Goal: Information Seeking & Learning: Learn about a topic

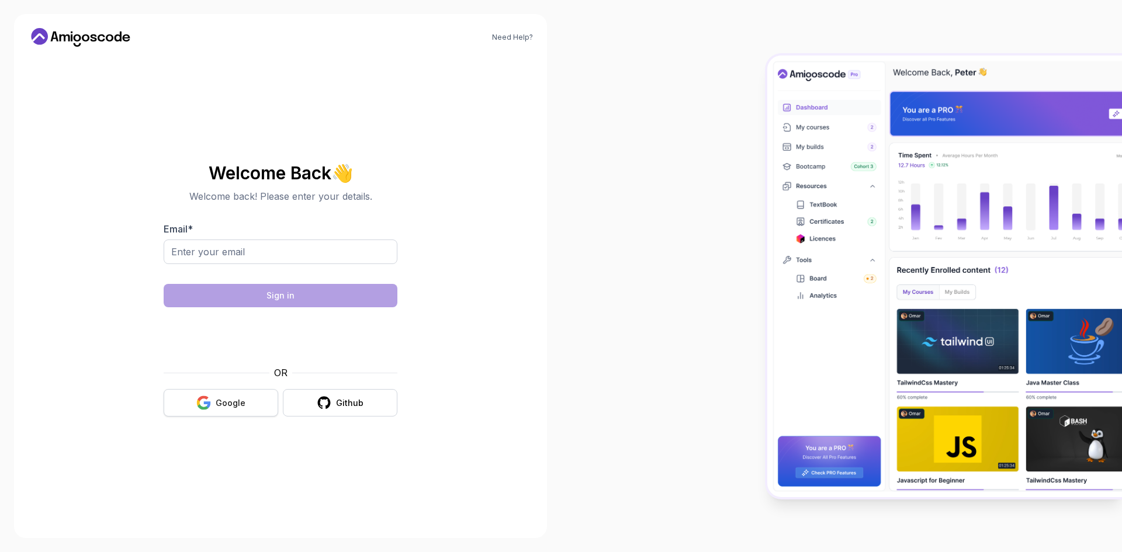
click at [210, 401] on icon "button" at bounding box center [203, 402] width 15 height 15
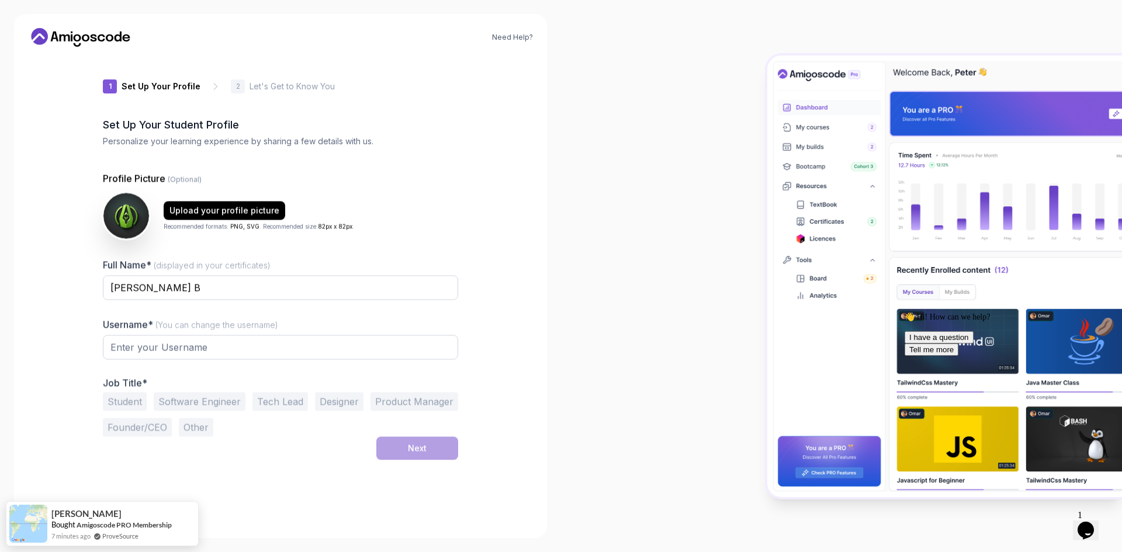
type input "nobleotterdaccb"
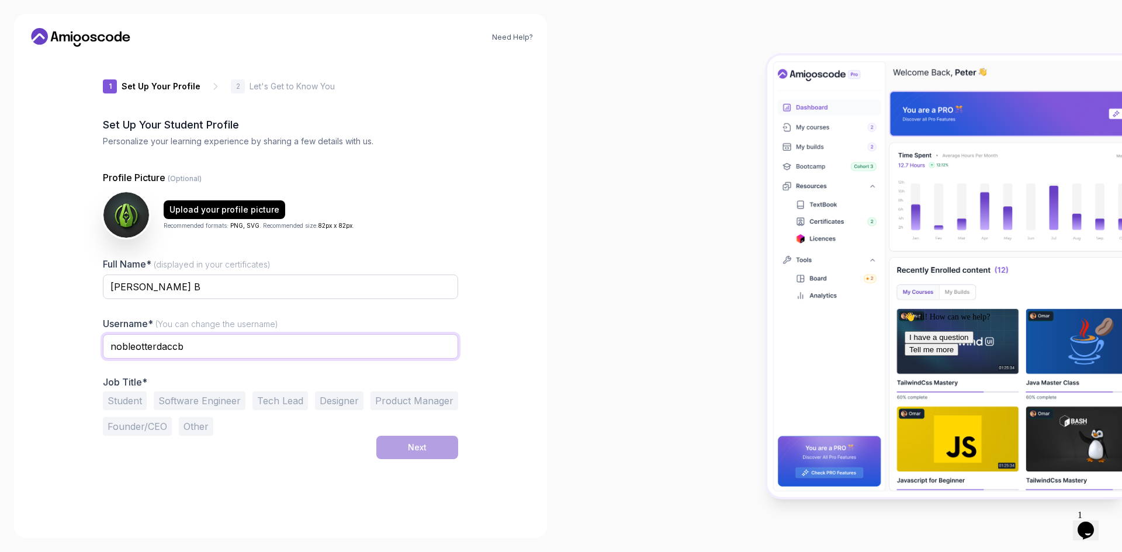
drag, startPoint x: 190, startPoint y: 350, endPoint x: 47, endPoint y: 363, distance: 143.7
click at [47, 363] on div "Need Help? 1 Set Up Your Profile 1 Set Up Your Profile 2 Let's Get to Know You …" at bounding box center [280, 276] width 533 height 524
type input "MIGNUY"
click at [622, 334] on div at bounding box center [841, 276] width 561 height 552
click at [191, 396] on button "Software Engineer" at bounding box center [200, 400] width 92 height 19
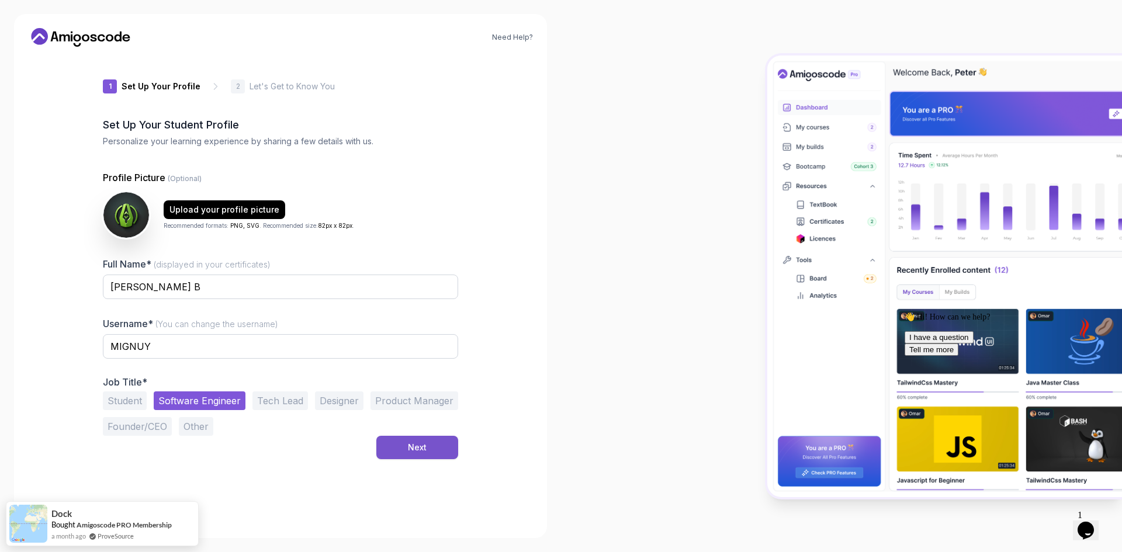
click at [412, 449] on div "Next" at bounding box center [417, 448] width 19 height 12
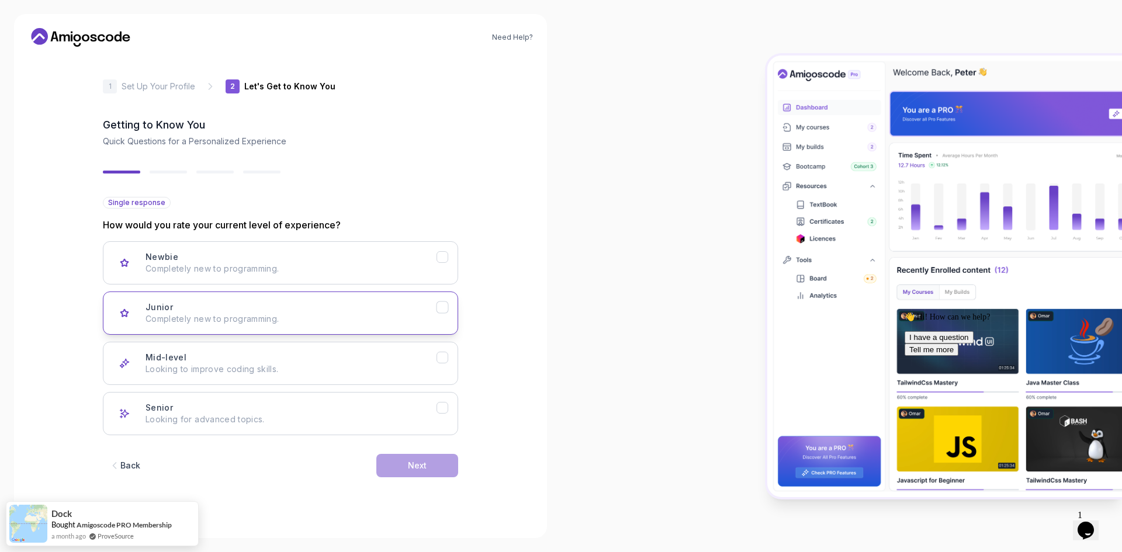
click at [282, 314] on p "Completely new to programming." at bounding box center [290, 319] width 291 height 12
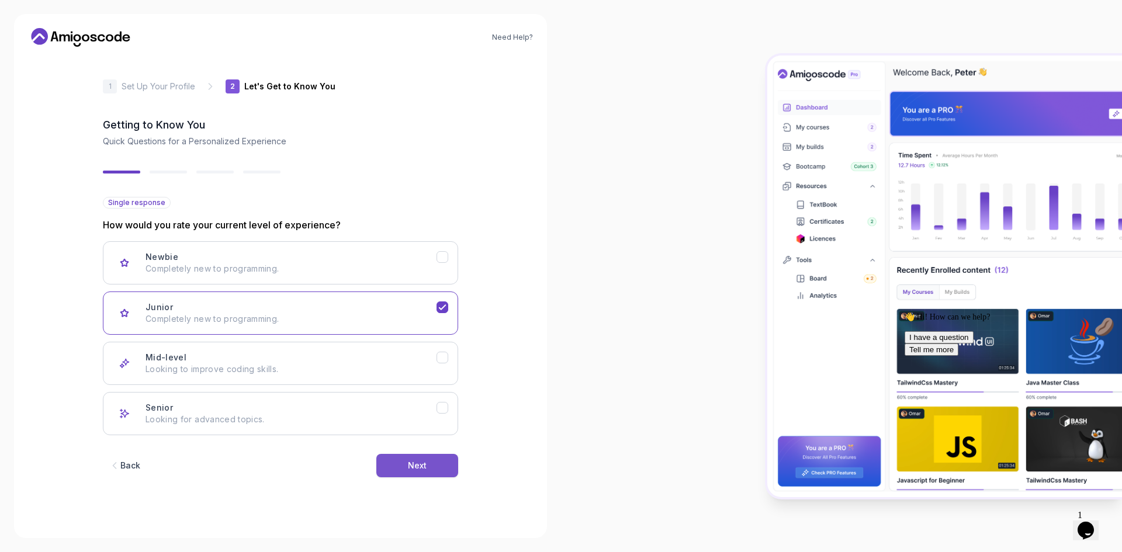
click at [424, 464] on div "Next" at bounding box center [417, 466] width 19 height 12
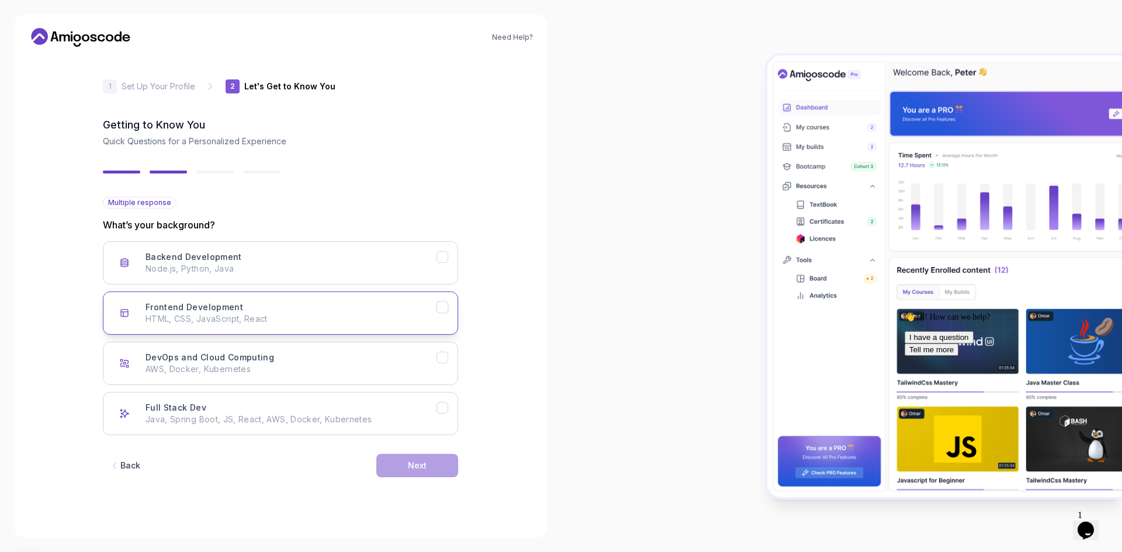
click at [373, 322] on p "HTML, CSS, JavaScript, React" at bounding box center [290, 319] width 291 height 12
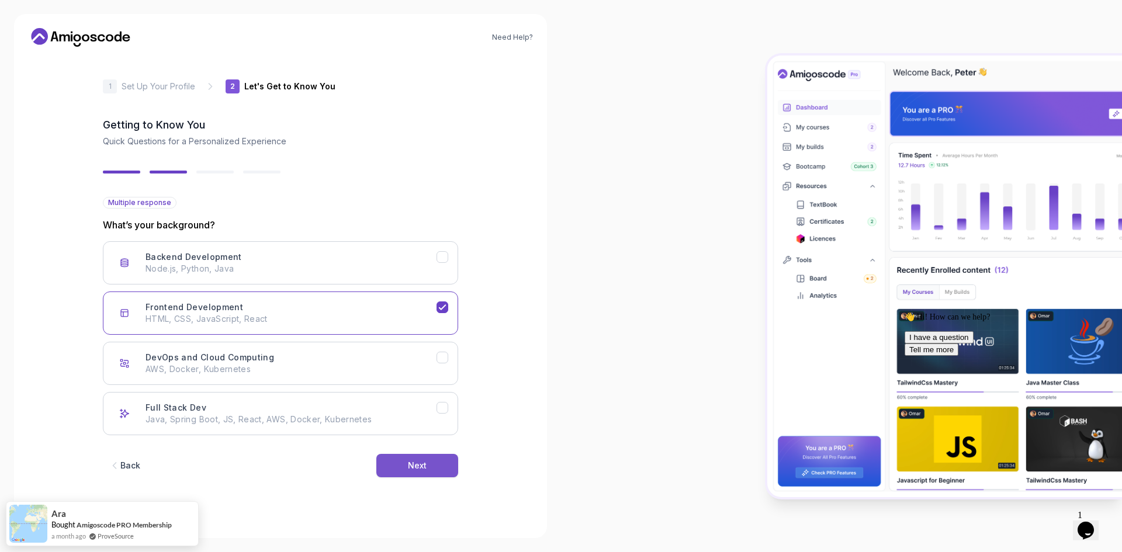
click at [400, 460] on button "Next" at bounding box center [417, 465] width 82 height 23
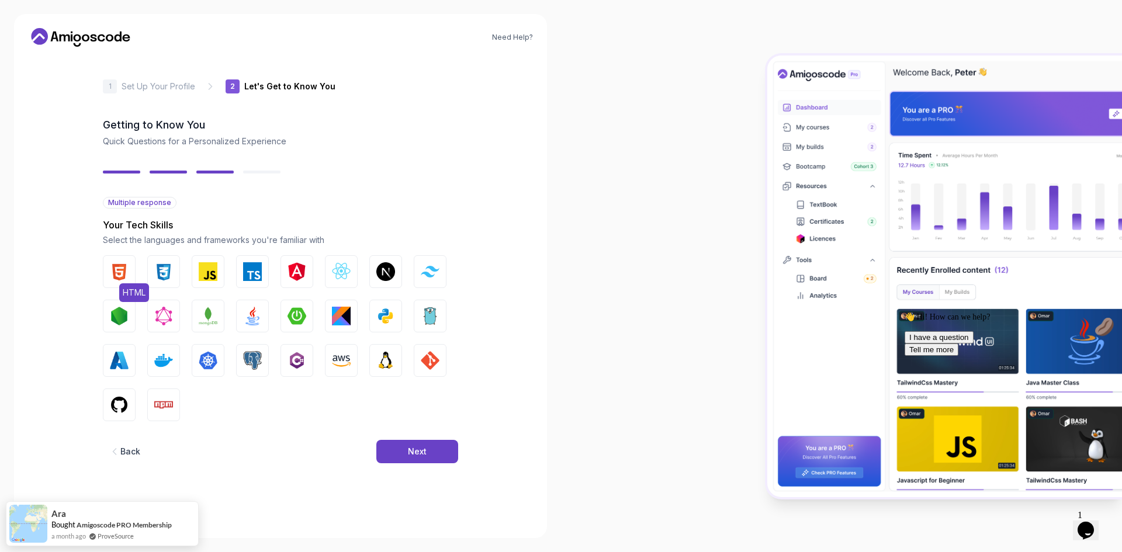
click at [114, 271] on img "button" at bounding box center [119, 271] width 19 height 19
click at [165, 268] on img "button" at bounding box center [163, 271] width 19 height 19
click at [199, 267] on img "button" at bounding box center [208, 271] width 19 height 19
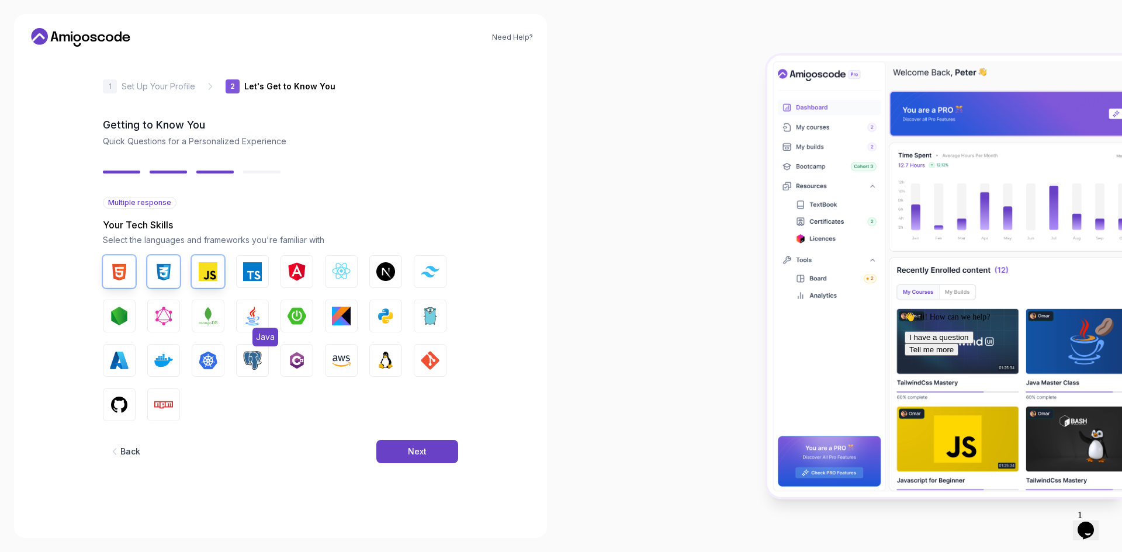
click at [249, 309] on img "button" at bounding box center [252, 316] width 19 height 19
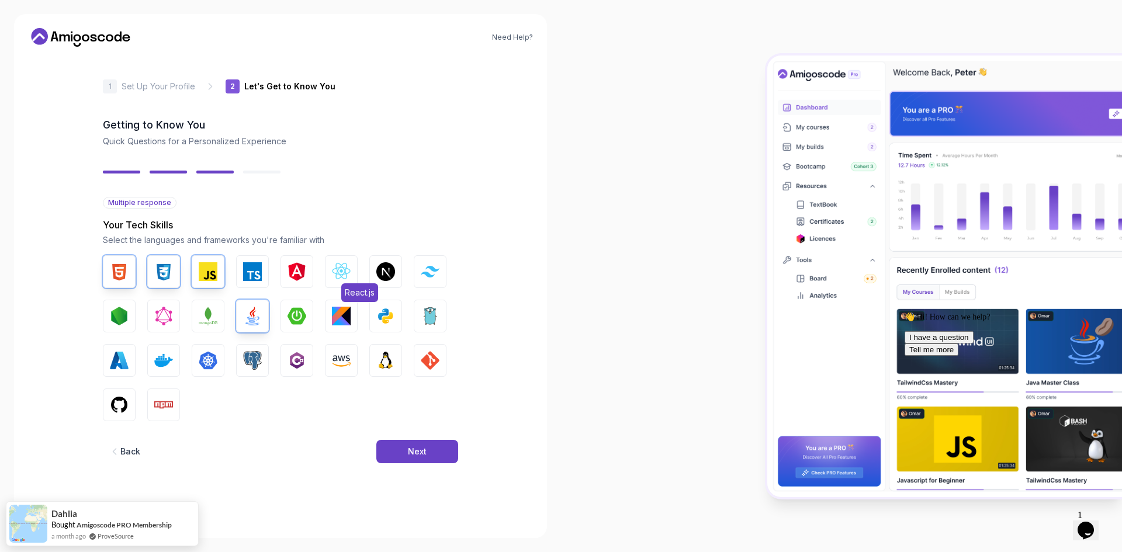
click at [349, 270] on img "button" at bounding box center [341, 271] width 19 height 19
click at [425, 370] on button "GIT" at bounding box center [430, 360] width 33 height 33
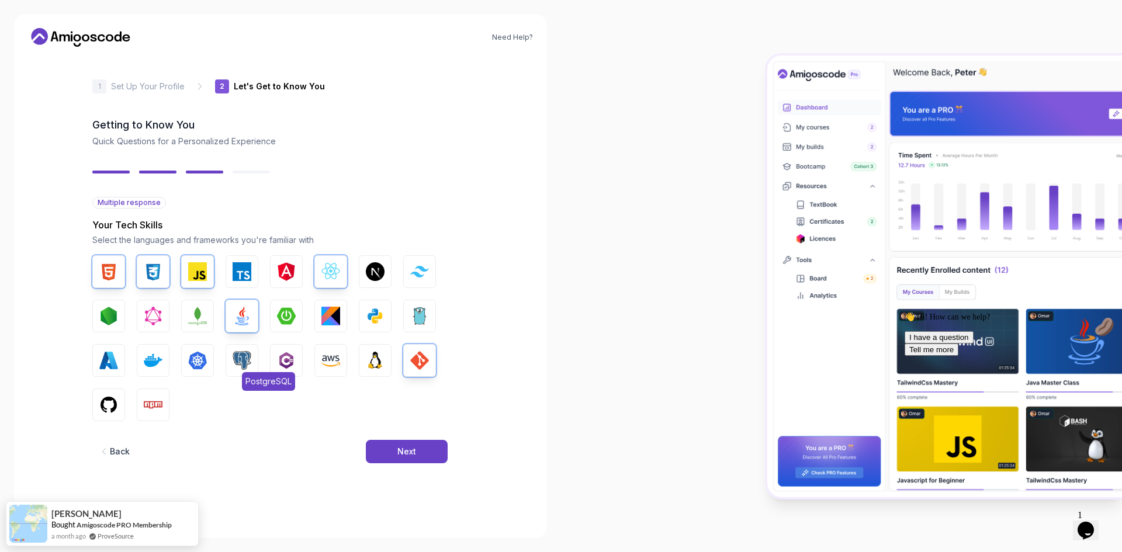
click at [233, 356] on img "button" at bounding box center [242, 360] width 19 height 19
click at [241, 368] on img "button" at bounding box center [242, 360] width 19 height 19
click at [249, 369] on img "button" at bounding box center [242, 360] width 19 height 19
click at [442, 461] on button "Next" at bounding box center [407, 451] width 82 height 23
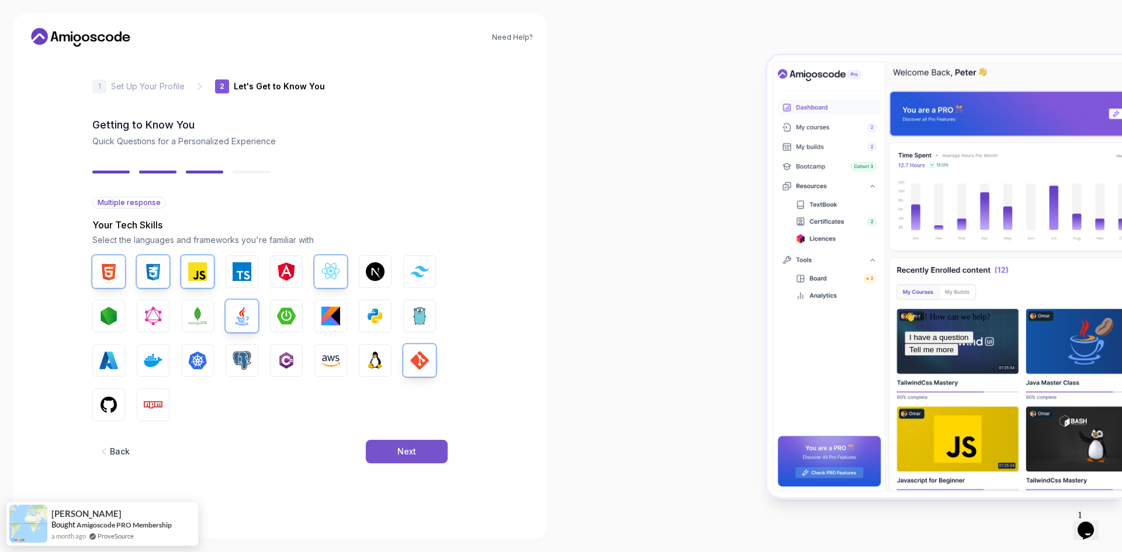
scroll to position [0, 0]
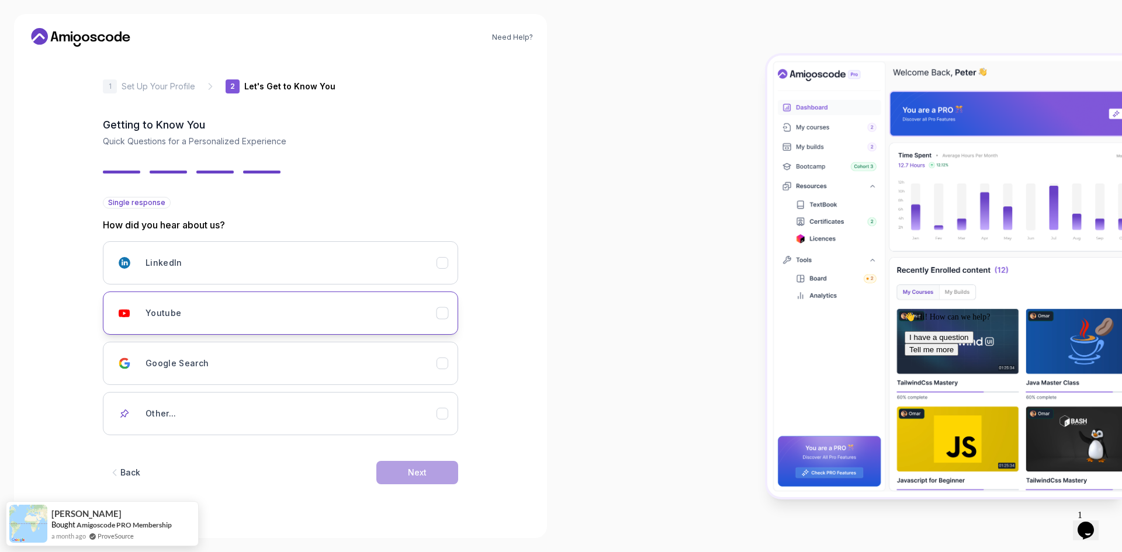
click at [353, 308] on div "Youtube" at bounding box center [290, 312] width 291 height 23
click at [408, 458] on div "Back Next" at bounding box center [280, 472] width 355 height 61
click at [400, 471] on button "Next" at bounding box center [417, 472] width 82 height 23
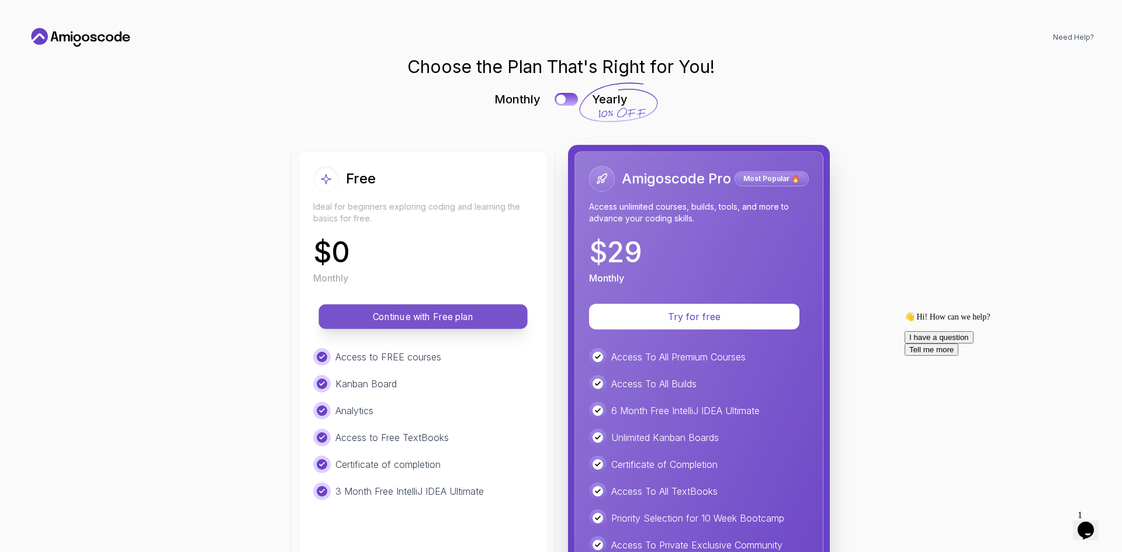
click at [490, 307] on button "Continue with Free plan" at bounding box center [422, 316] width 209 height 25
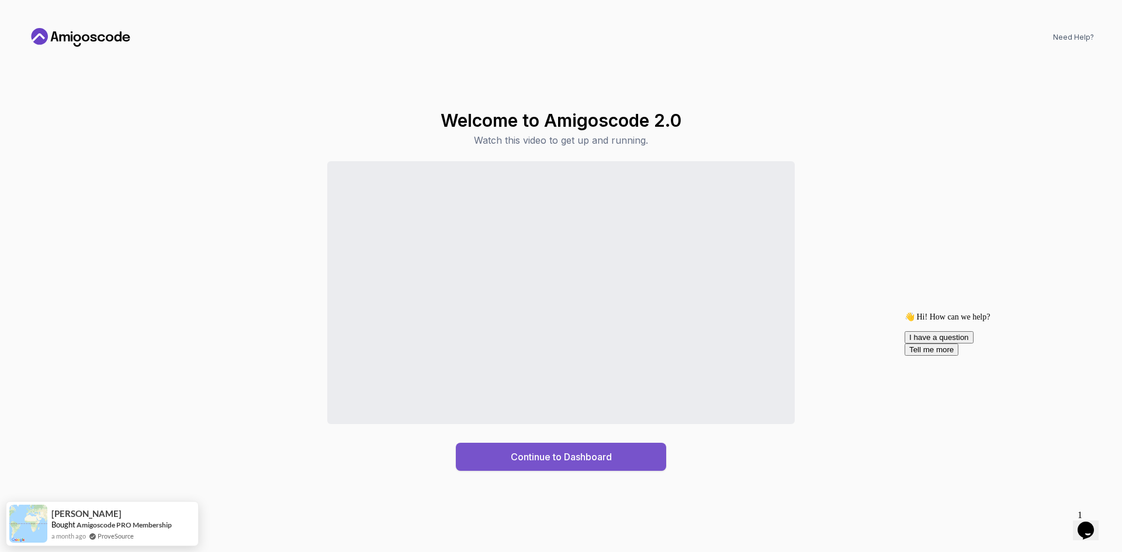
click at [579, 457] on div "Continue to Dashboard" at bounding box center [561, 457] width 101 height 14
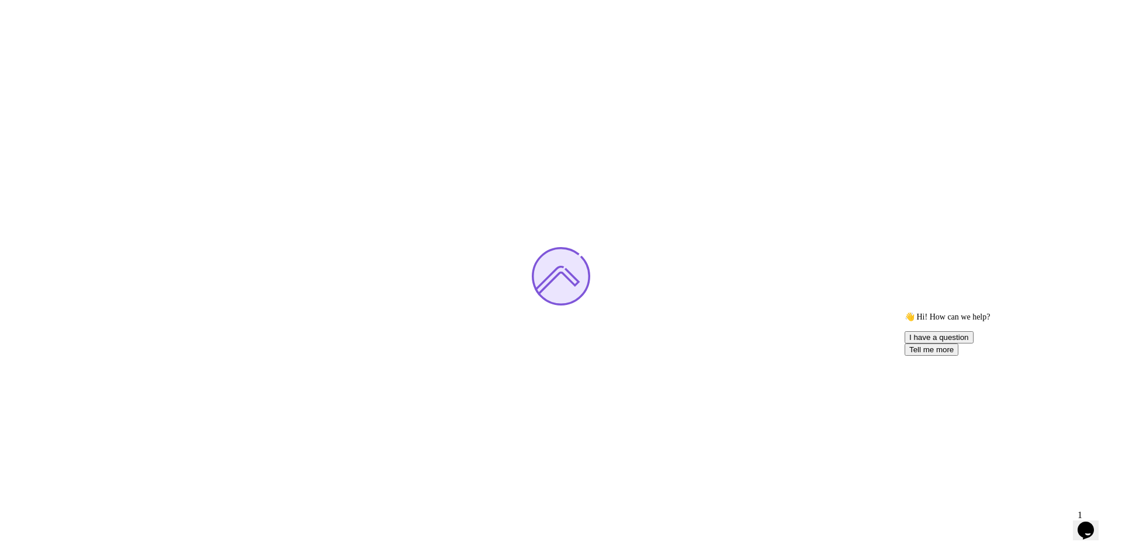
click at [904, 312] on icon "Chat attention grabber" at bounding box center [904, 312] width 0 height 0
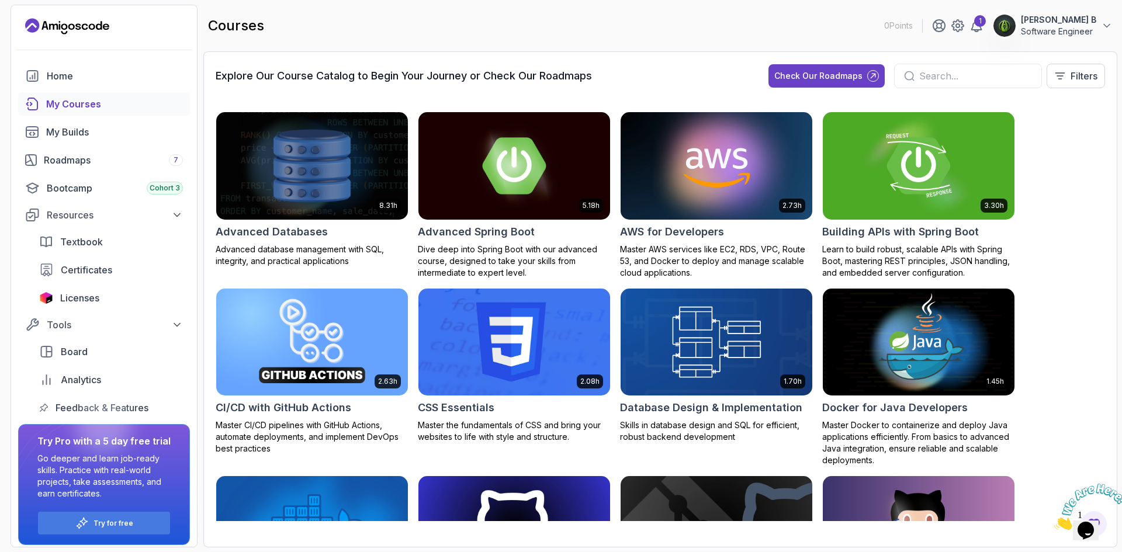
click at [991, 73] on input "text" at bounding box center [975, 76] width 113 height 14
click at [826, 72] on div "Check Our Roadmaps" at bounding box center [818, 76] width 88 height 12
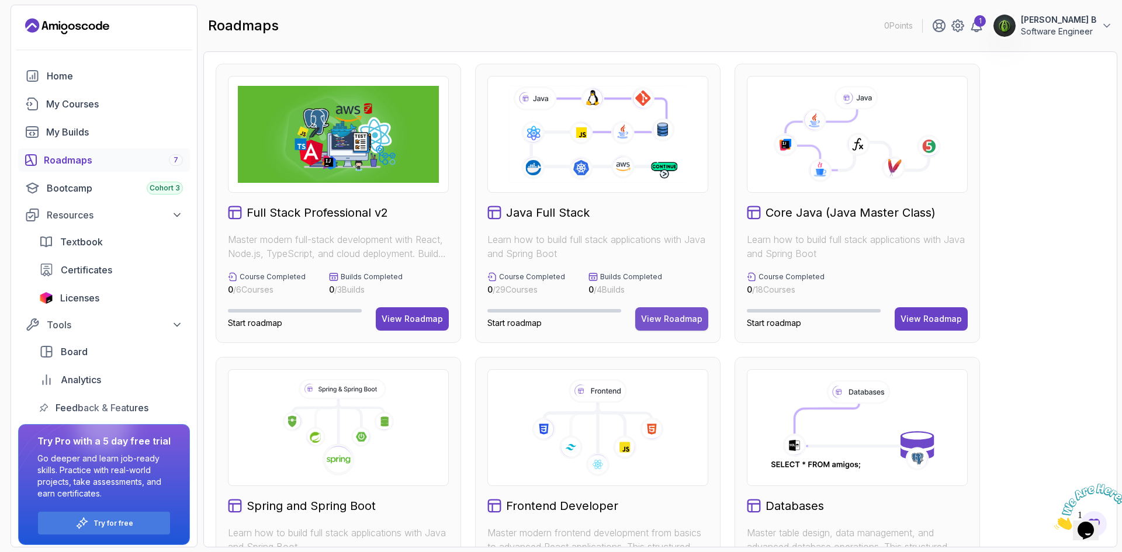
click at [661, 321] on div "View Roadmap" at bounding box center [671, 319] width 61 height 12
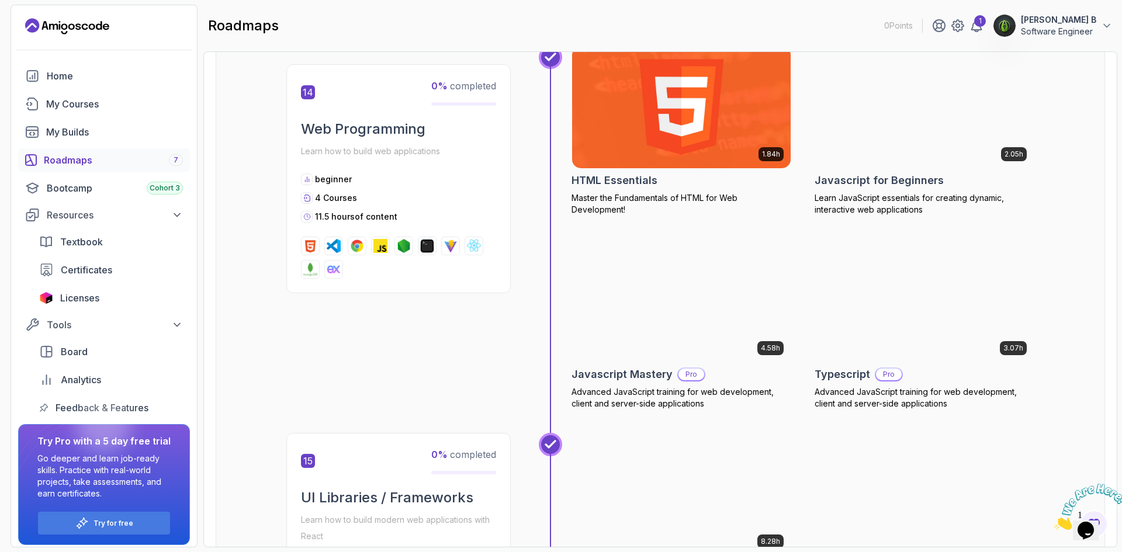
scroll to position [4165, 0]
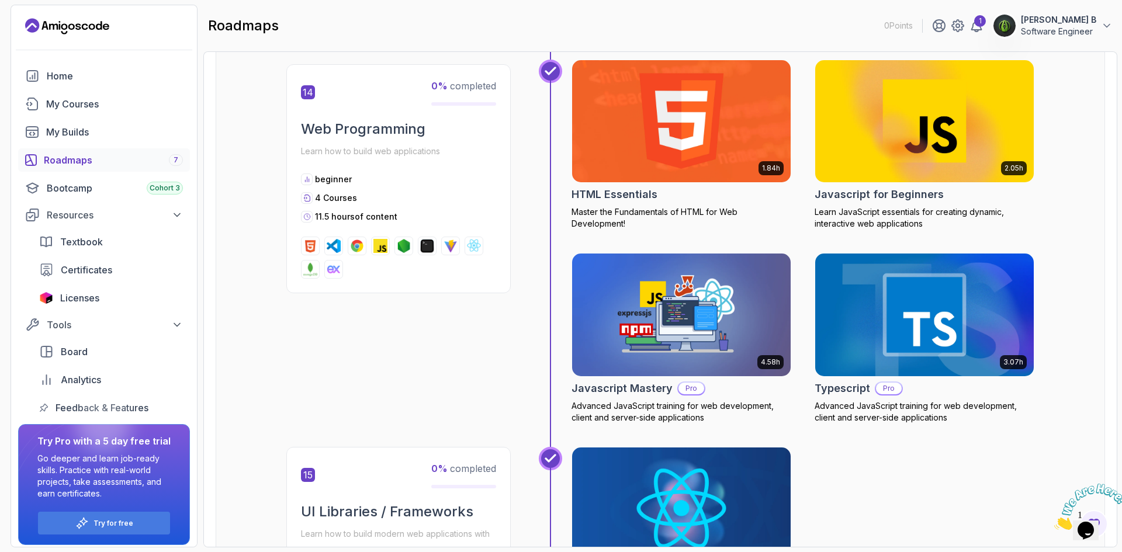
click at [1121, 304] on section "0 Points 1 SRIRAM B Software Engineer Home My Courses My Builds Roadmaps 7 Boot…" at bounding box center [561, 276] width 1122 height 552
click at [1108, 484] on div at bounding box center [1085, 507] width 63 height 46
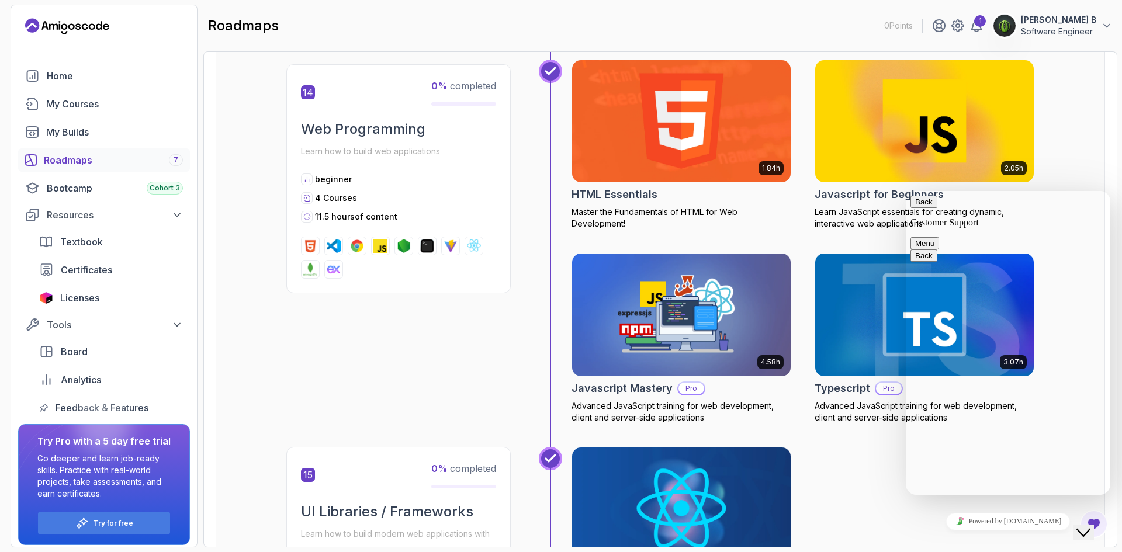
click at [1113, 155] on div "Roadmaps Java Full Stack Explore the Full Roadmap Guide Getting Started Let's k…" at bounding box center [660, 299] width 914 height 496
click at [792, 463] on div "8.28h React JS Developer Guide Pro Learn ReactJS from the ground up and master …" at bounding box center [802, 558] width 463 height 222
click at [668, 476] on img at bounding box center [682, 508] width 230 height 129
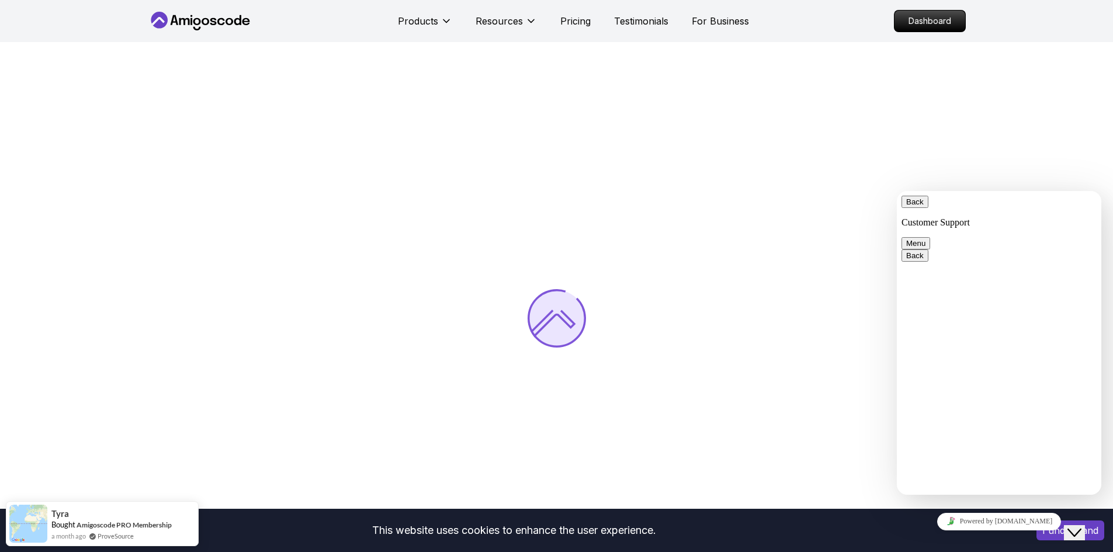
click at [1061, 536] on button "I understand" at bounding box center [1070, 530] width 68 height 20
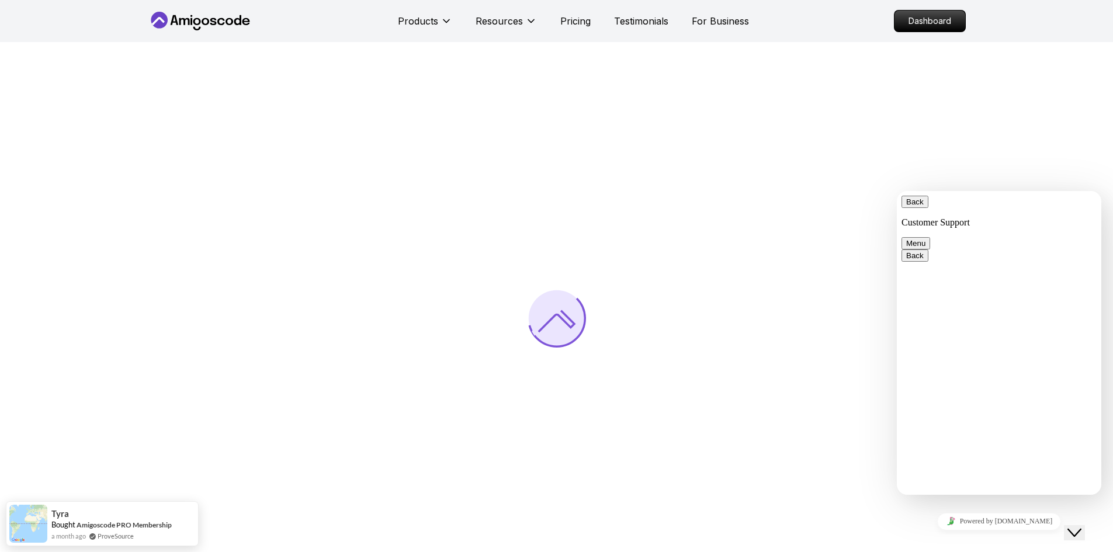
click at [912, 208] on button "Back" at bounding box center [914, 202] width 27 height 12
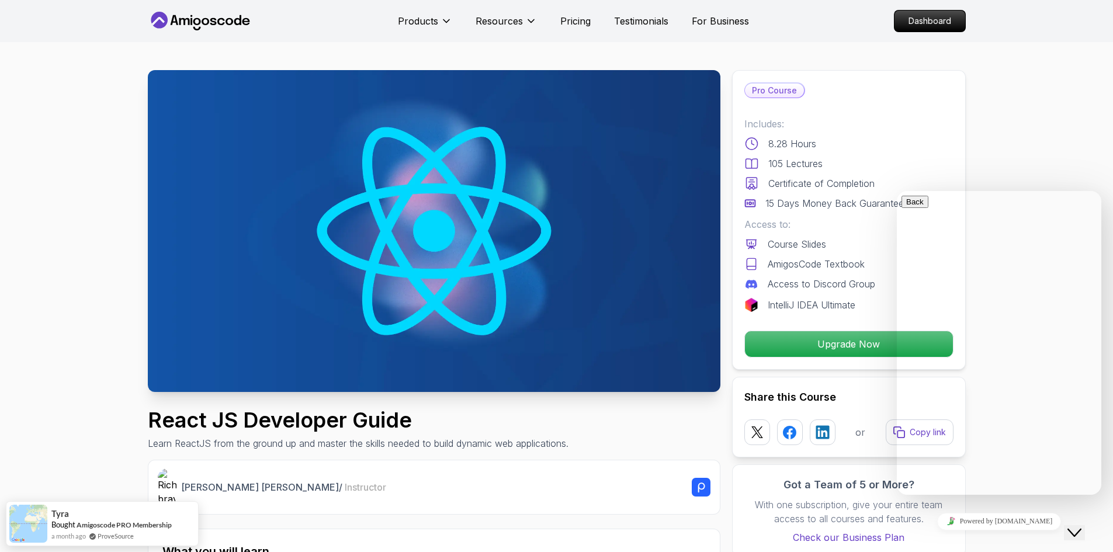
click at [963, 172] on div "Pro Course Includes: 8.28 Hours 105 Lectures Certificate of Completion 15 Days …" at bounding box center [849, 220] width 234 height 300
click at [532, 269] on img at bounding box center [434, 231] width 572 height 322
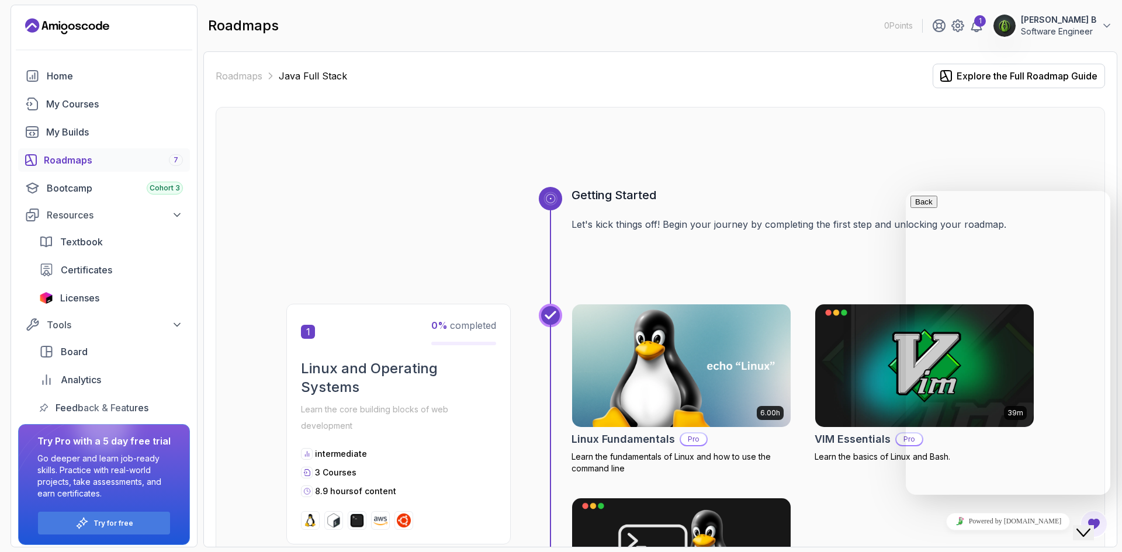
click at [1090, 526] on icon "Close Chat This icon closes the chat window." at bounding box center [1083, 533] width 14 height 14
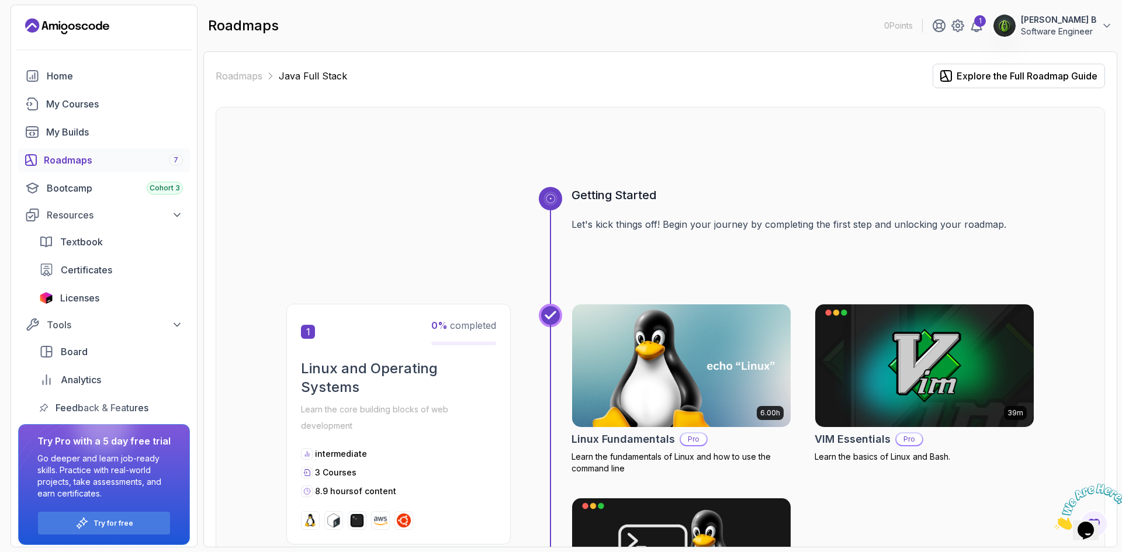
click at [1121, 358] on section "0 Points 1 SRIRAM B Software Engineer Home My Courses My Builds Roadmaps 7 Boot…" at bounding box center [561, 276] width 1122 height 552
click at [884, 491] on div "6.00h Linux Fundamentals Pro Learn the fundamentals of Linux and how to use the…" at bounding box center [802, 492] width 463 height 376
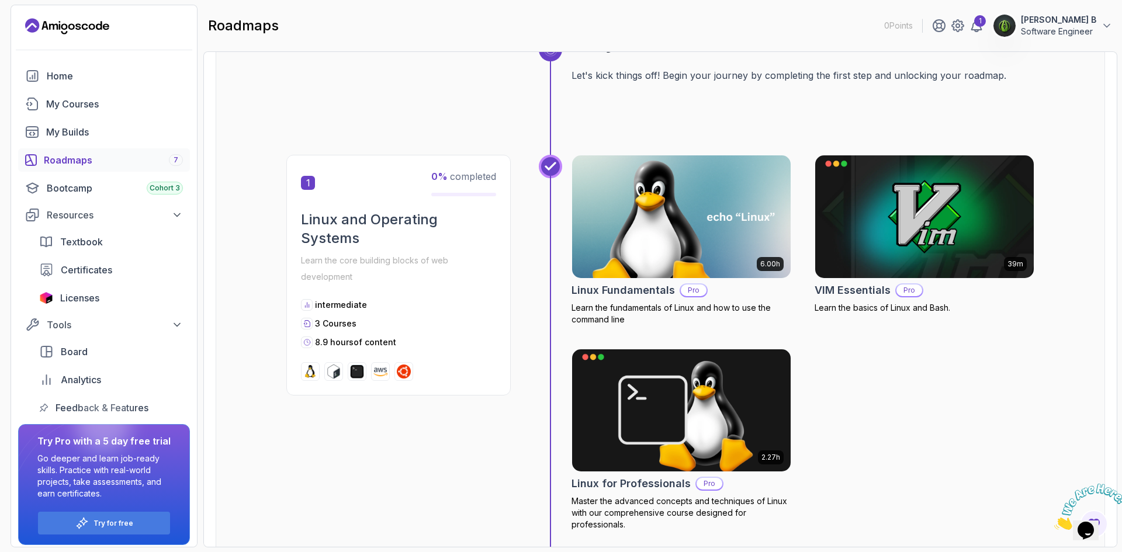
scroll to position [164, 0]
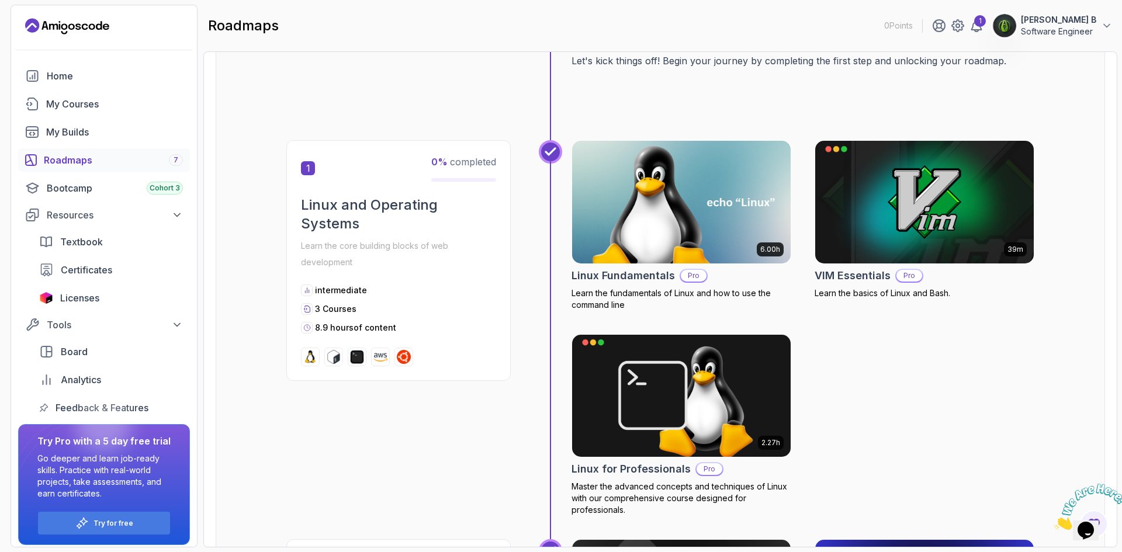
click at [1016, 21] on img at bounding box center [1004, 25] width 23 height 23
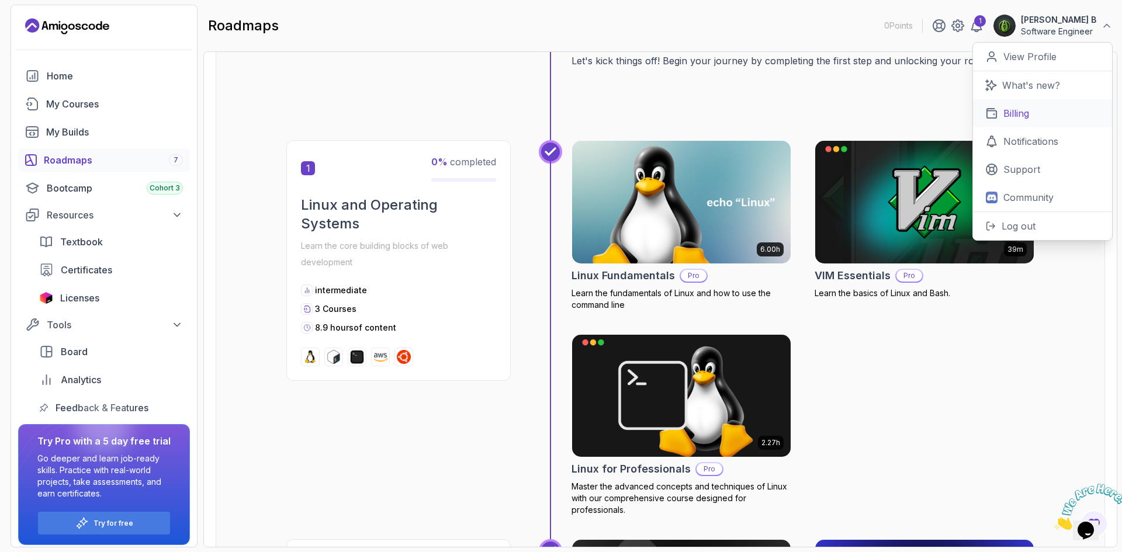
click at [1018, 119] on p "Billing" at bounding box center [1016, 113] width 26 height 14
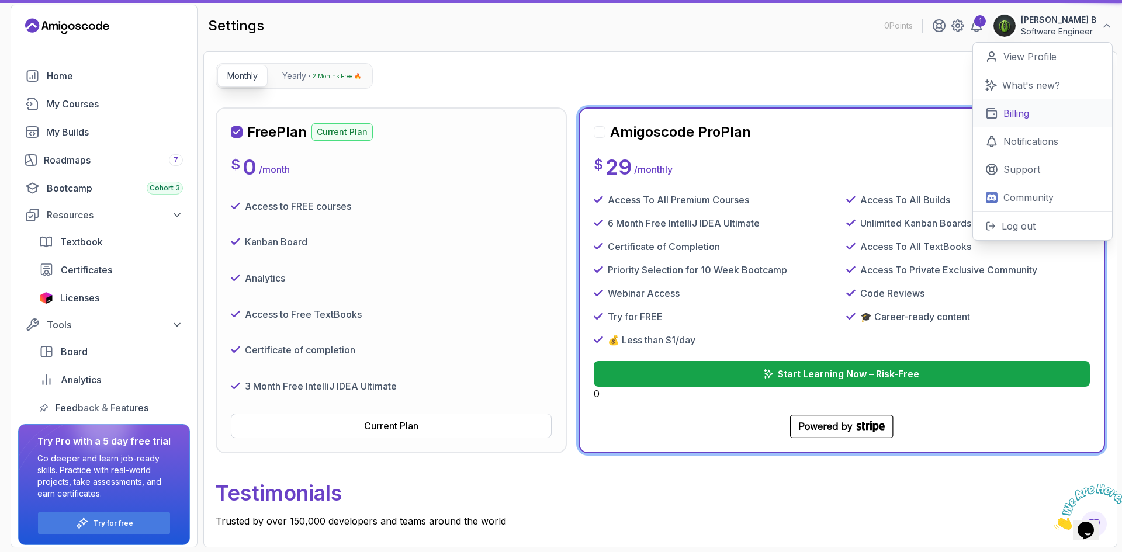
scroll to position [107, 0]
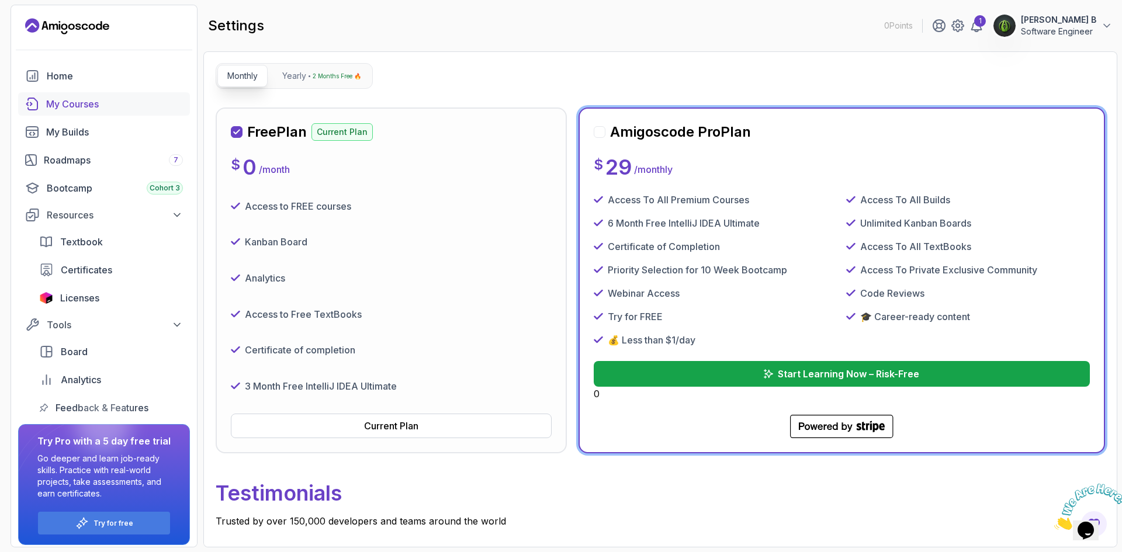
click at [123, 93] on link "My Courses" at bounding box center [104, 103] width 172 height 23
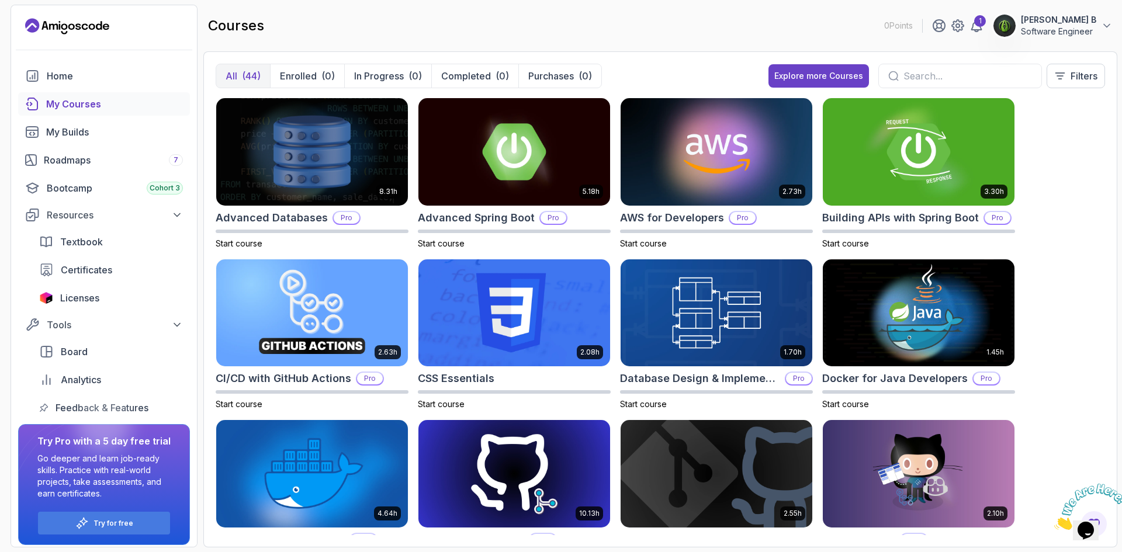
click at [1121, 274] on section "0 Points 1 SRIRAM B Software Engineer Home My Courses My Builds Roadmaps 7 Boot…" at bounding box center [561, 276] width 1122 height 552
click at [1065, 259] on div "8.31h Advanced Databases Pro Start course 5.18h Advanced Spring Boot Pro Start …" at bounding box center [660, 317] width 889 height 438
click at [925, 137] on img at bounding box center [918, 151] width 201 height 113
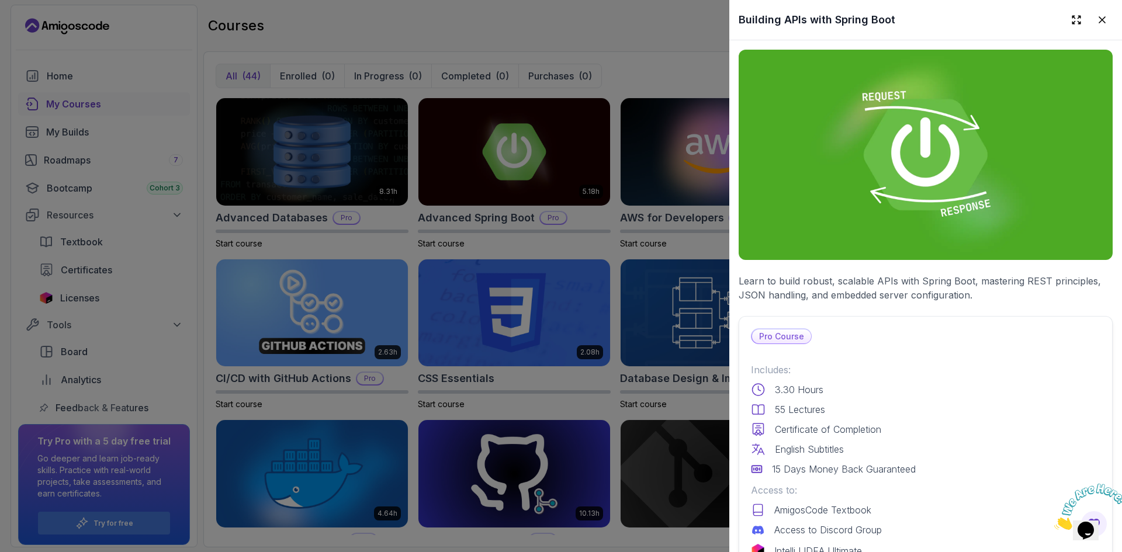
click at [688, 309] on div at bounding box center [561, 276] width 1122 height 552
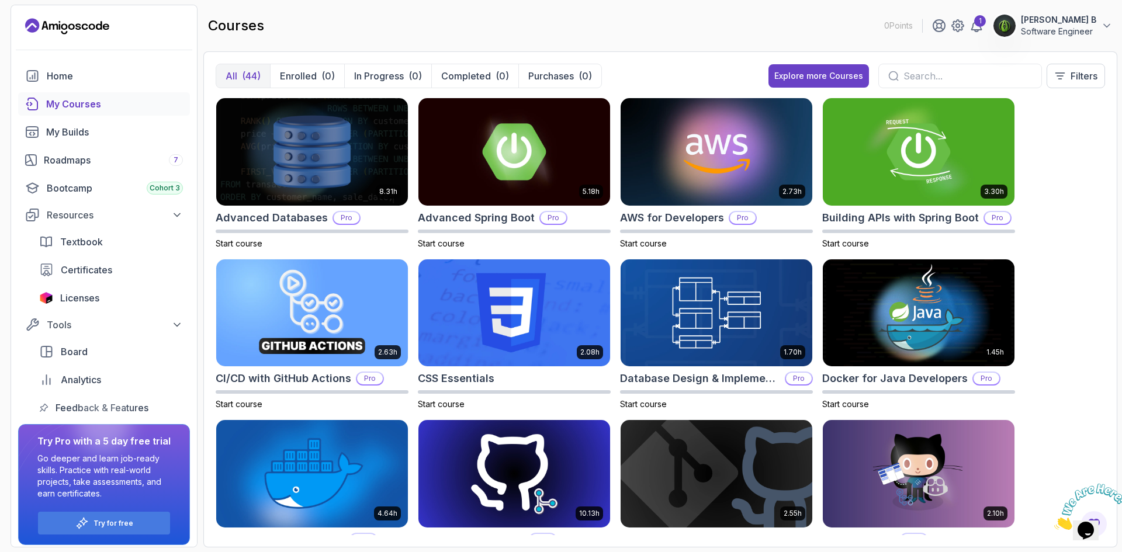
click at [1121, 339] on section "0 Points 1 SRIRAM B Software Engineer Home My Courses My Builds Roadmaps 7 Boot…" at bounding box center [561, 276] width 1122 height 552
click at [1103, 377] on div "8.31h Advanced Databases Pro Start course 5.18h Advanced Spring Boot Pro Start …" at bounding box center [660, 317] width 889 height 438
click at [355, 138] on img at bounding box center [311, 151] width 201 height 113
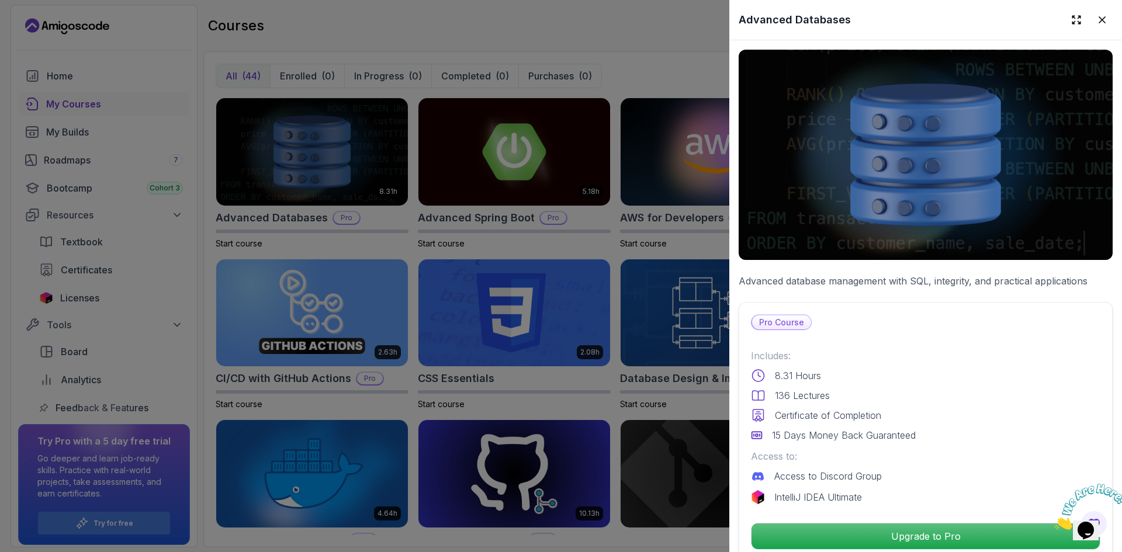
click at [904, 420] on div "Includes: 8.31 Hours 136 Lectures Certificate of Completion 15 Days Money Back …" at bounding box center [925, 395] width 349 height 93
click at [781, 321] on p "Pro Course" at bounding box center [781, 322] width 59 height 14
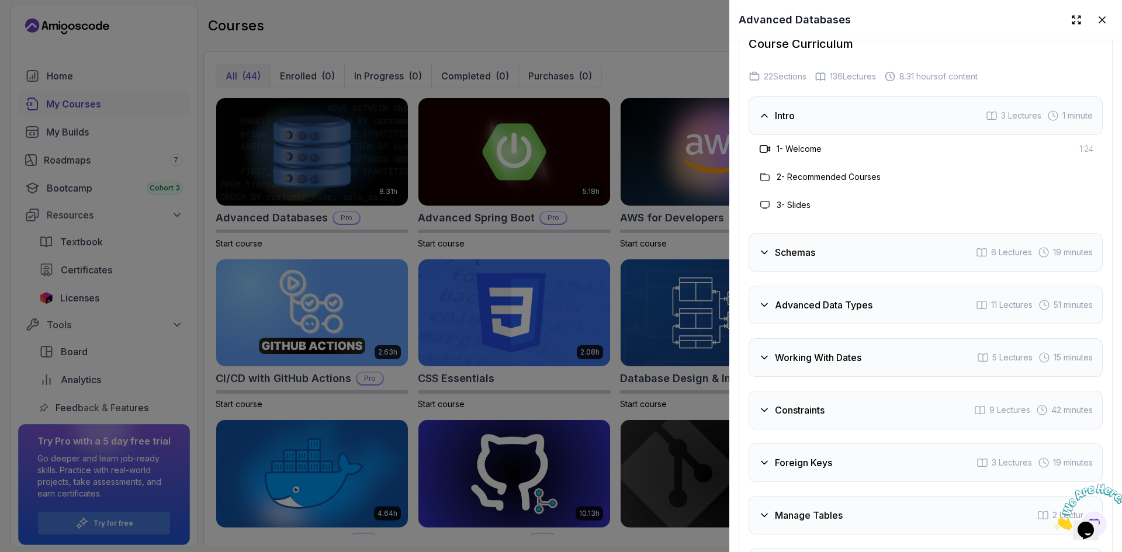
scroll to position [2001, 0]
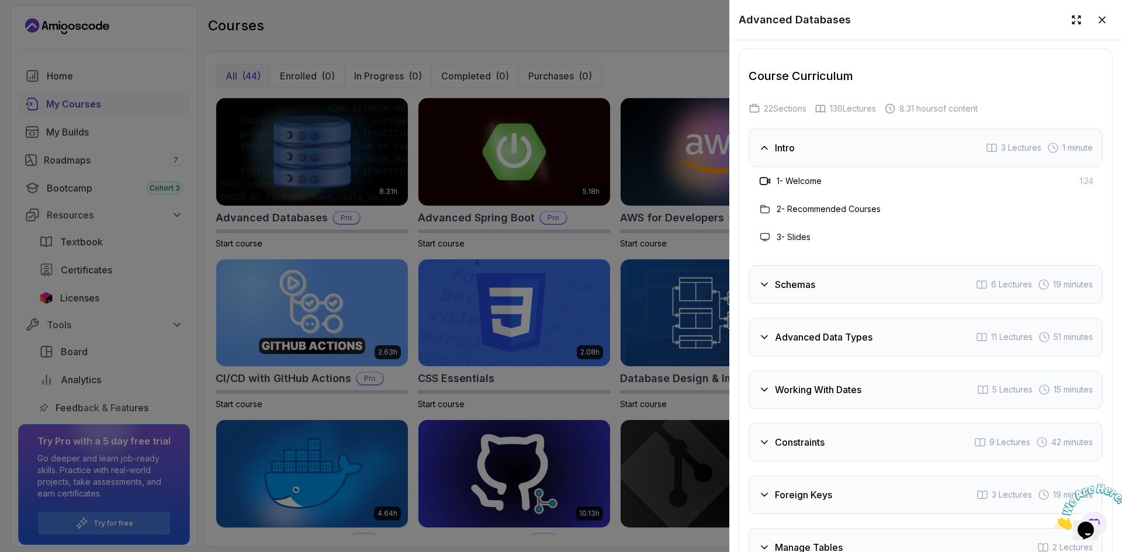
click at [820, 297] on div "Schemas 6 Lectures 19 minutes" at bounding box center [925, 284] width 354 height 39
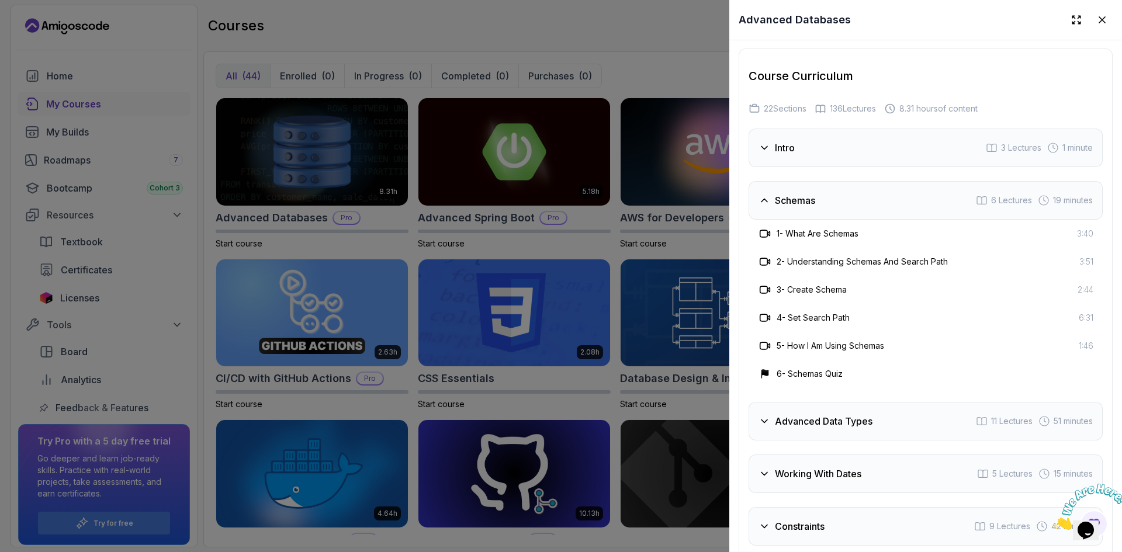
click at [780, 428] on h3 "Advanced Data Types" at bounding box center [824, 421] width 98 height 14
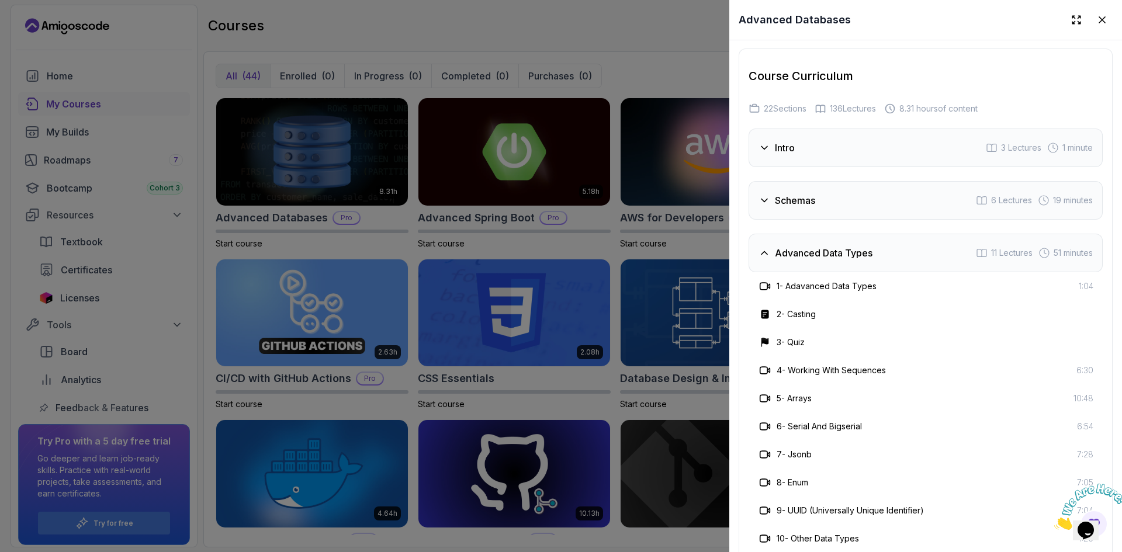
click at [699, 443] on div at bounding box center [561, 276] width 1122 height 552
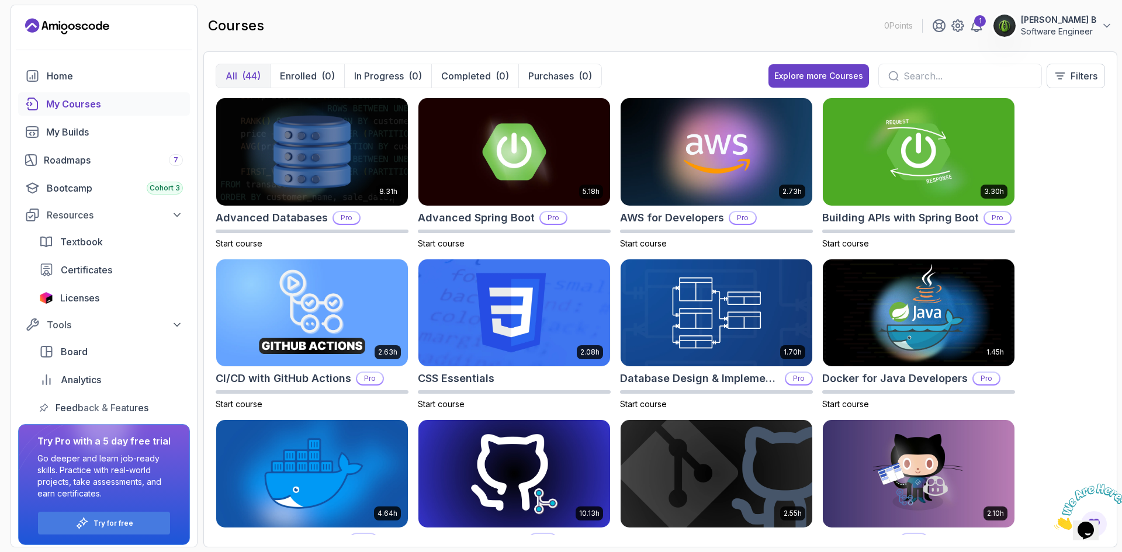
click at [1111, 216] on div "All (44) Enrolled (0) In Progress (0) Completed (0) Purchases (0) Explore more …" at bounding box center [660, 299] width 914 height 496
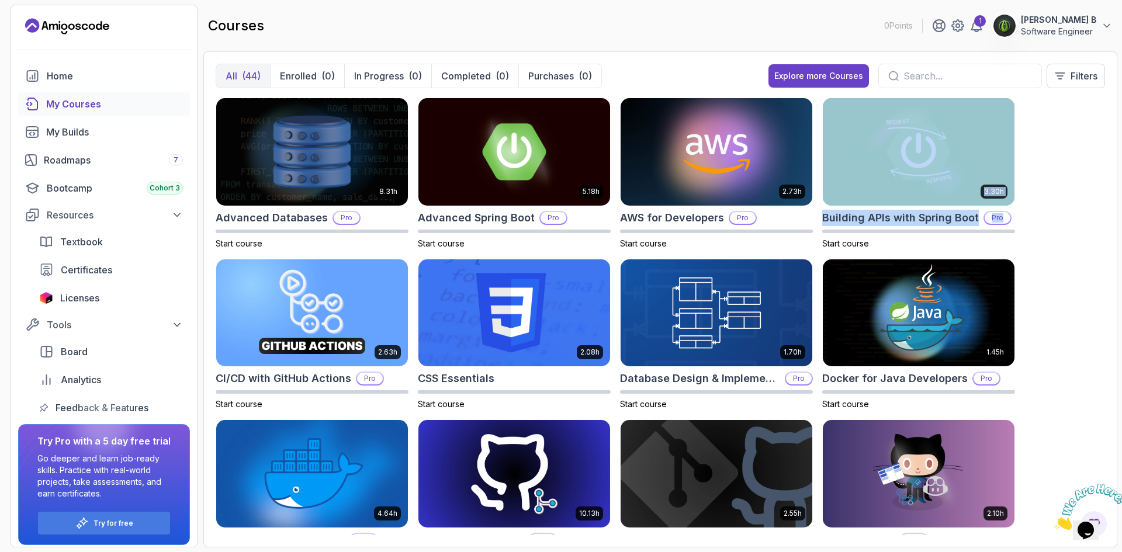
drag, startPoint x: 1111, startPoint y: 216, endPoint x: 1121, endPoint y: 199, distance: 19.6
click at [1121, 199] on section "0 Points 1 SRIRAM B Software Engineer Home My Courses My Builds Roadmaps 7 Boot…" at bounding box center [561, 276] width 1122 height 552
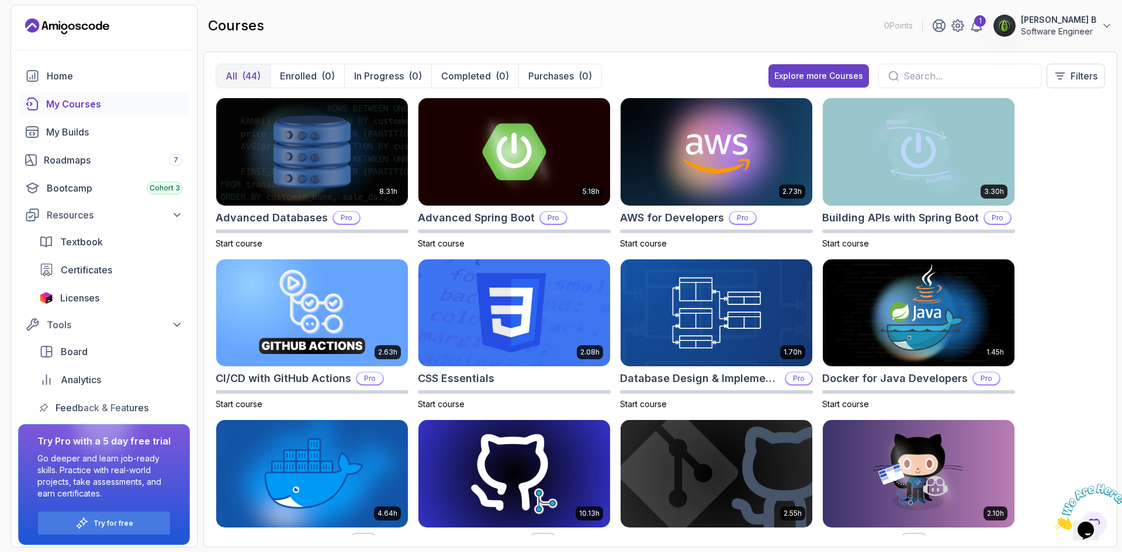
click at [1121, 199] on section "0 Points 1 SRIRAM B Software Engineer Home My Courses My Builds Roadmaps 7 Boot…" at bounding box center [561, 276] width 1122 height 552
click at [1121, 174] on section "0 Points 1 SRIRAM B Software Engineer Home My Courses My Builds Roadmaps 7 Boot…" at bounding box center [561, 276] width 1122 height 552
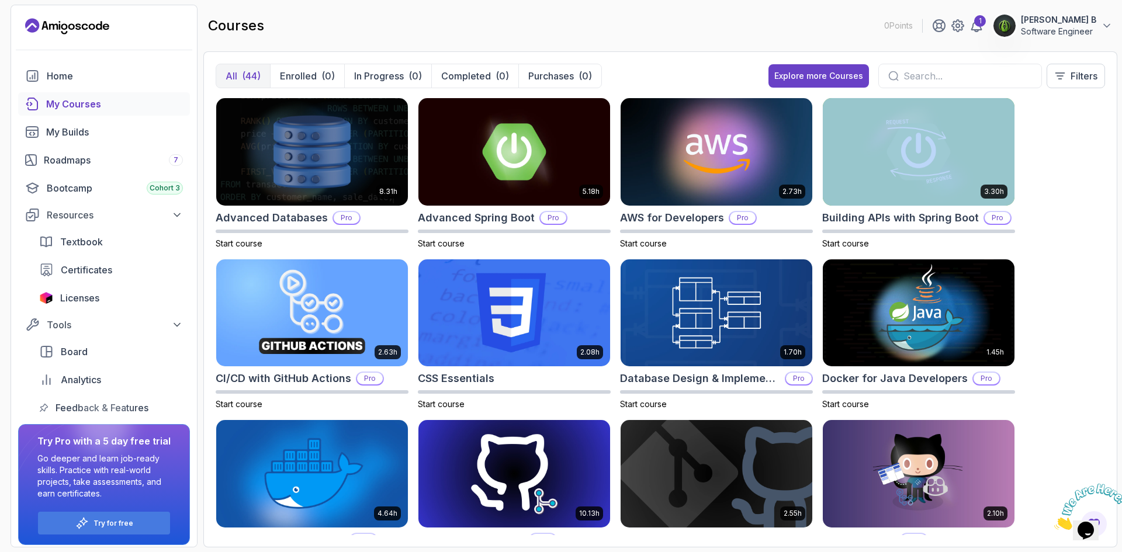
click at [1121, 174] on section "0 Points 1 SRIRAM B Software Engineer Home My Courses My Builds Roadmaps 7 Boot…" at bounding box center [561, 276] width 1122 height 552
click at [702, 299] on img at bounding box center [716, 312] width 201 height 113
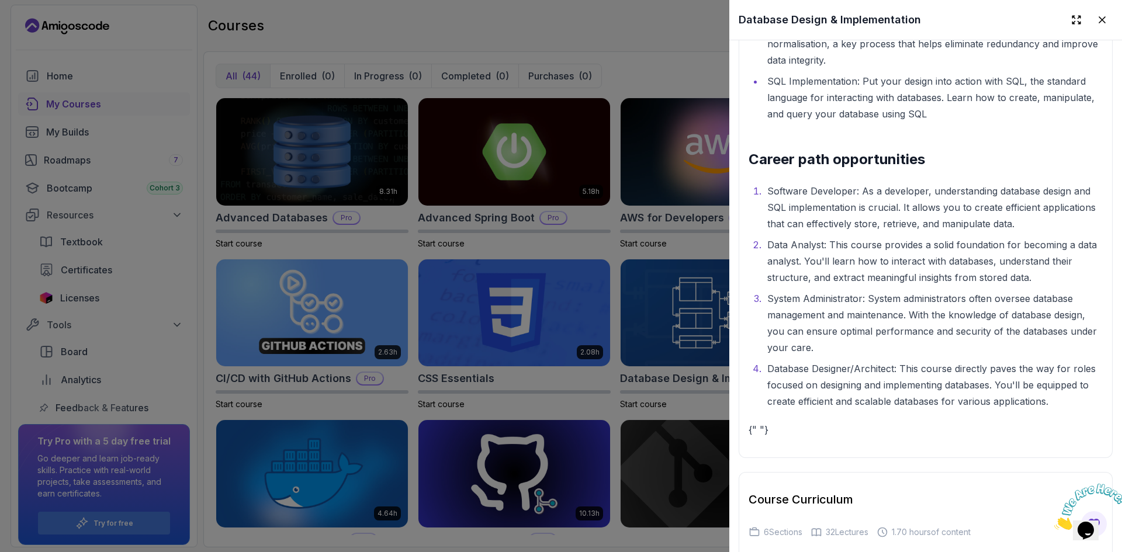
scroll to position [2031, 0]
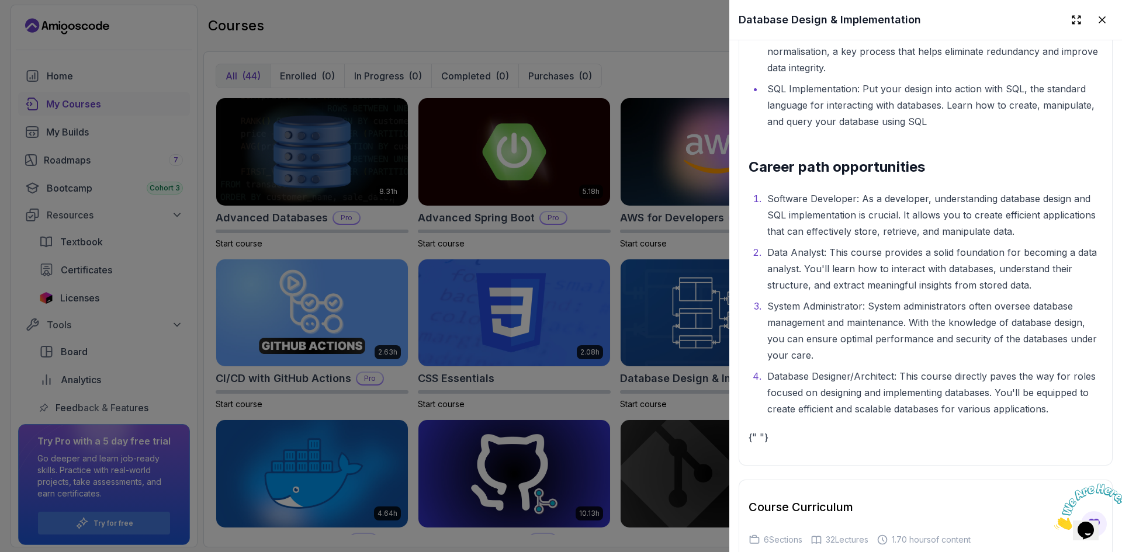
click at [660, 300] on div at bounding box center [561, 276] width 1122 height 552
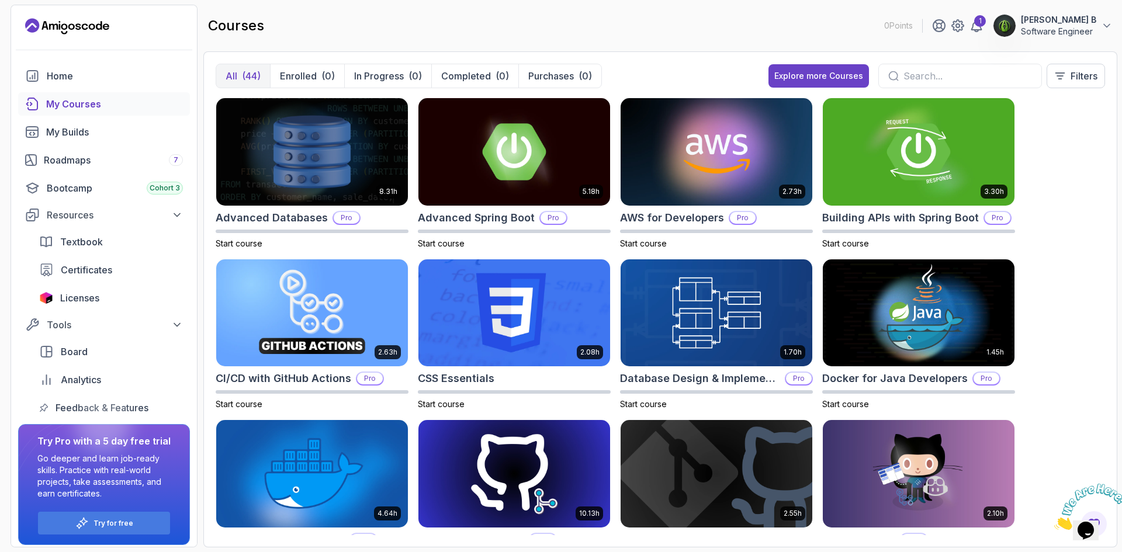
click at [1121, 413] on section "0 Points 1 SRIRAM B Software Engineer Home My Courses My Builds Roadmaps 7 Boot…" at bounding box center [561, 276] width 1122 height 552
click at [1050, 422] on div "8.31h Advanced Databases Pro Start course 5.18h Advanced Spring Boot Pro Start …" at bounding box center [660, 317] width 889 height 438
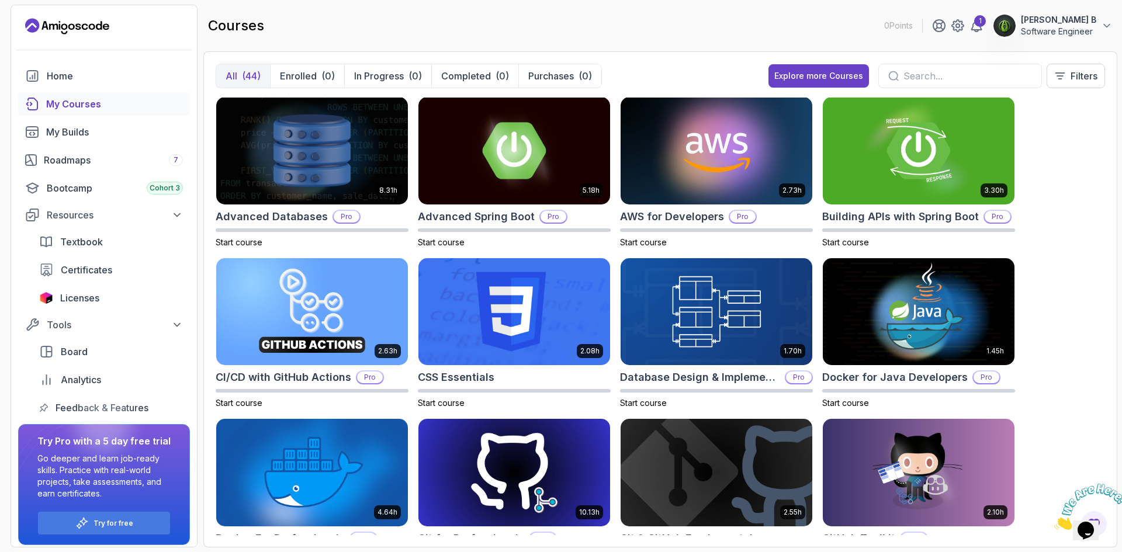
scroll to position [0, 0]
